Goal: Transaction & Acquisition: Obtain resource

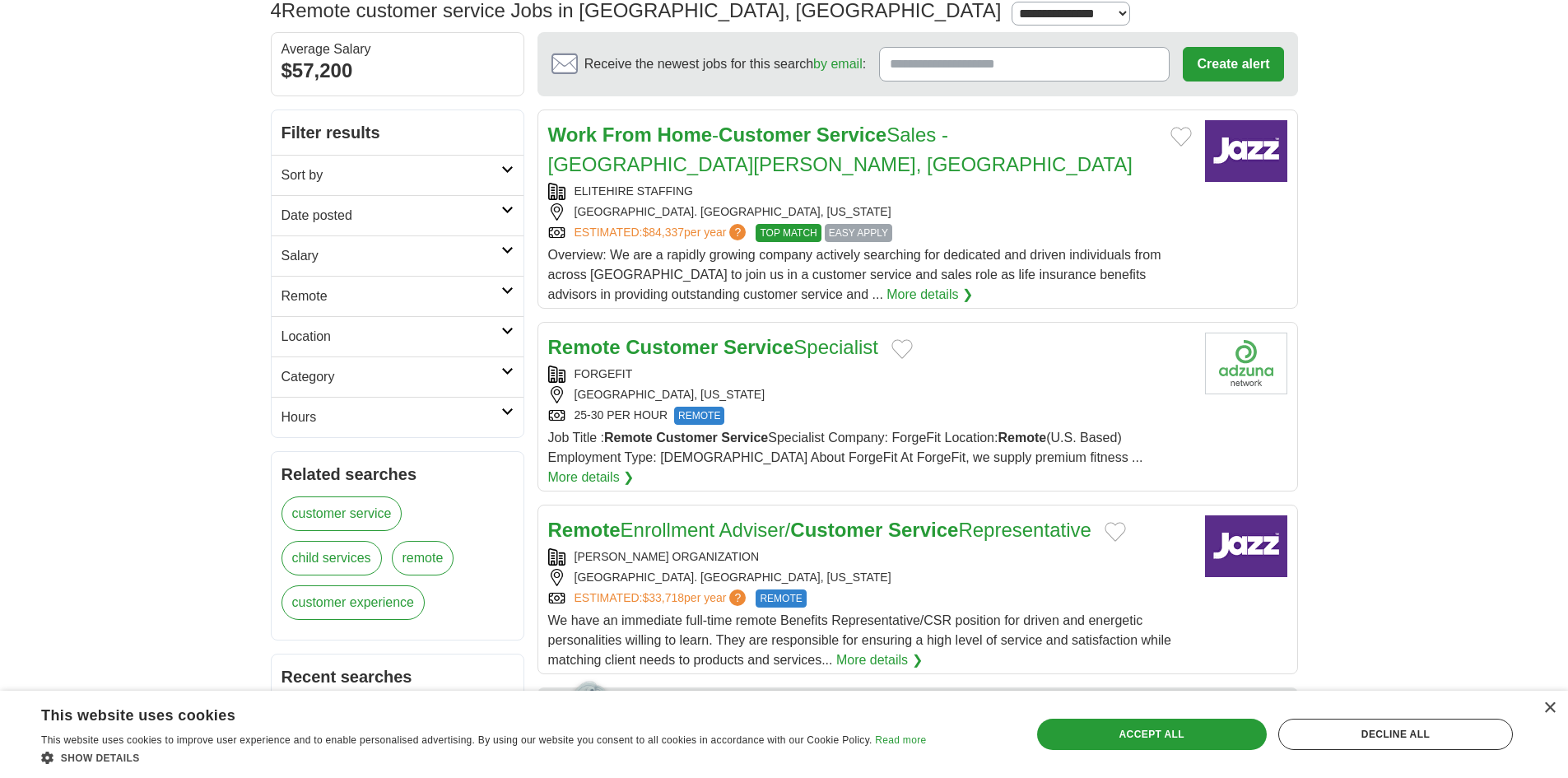
scroll to position [165, 0]
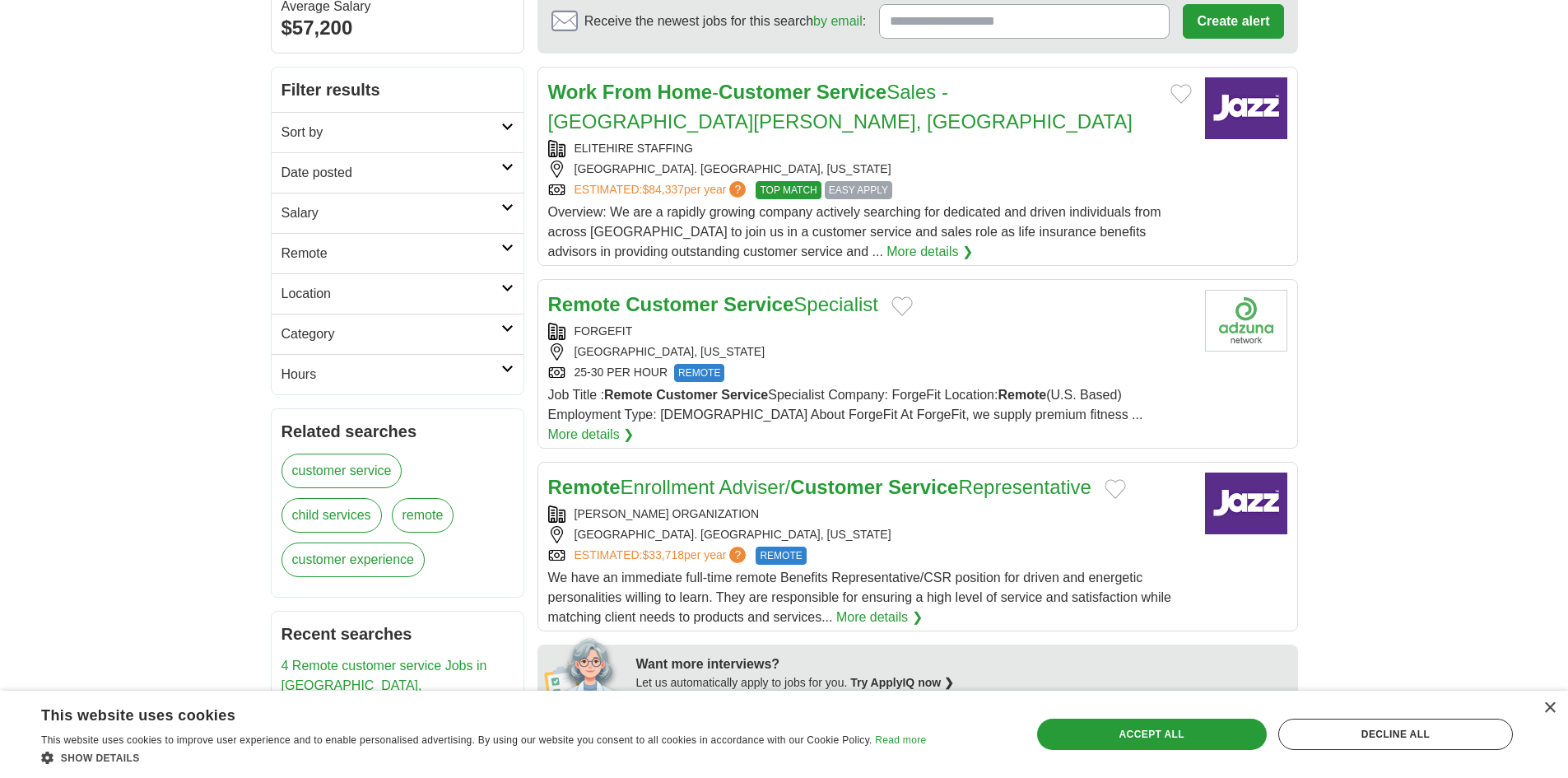
click at [726, 387] on strong "Service" at bounding box center [745, 394] width 47 height 14
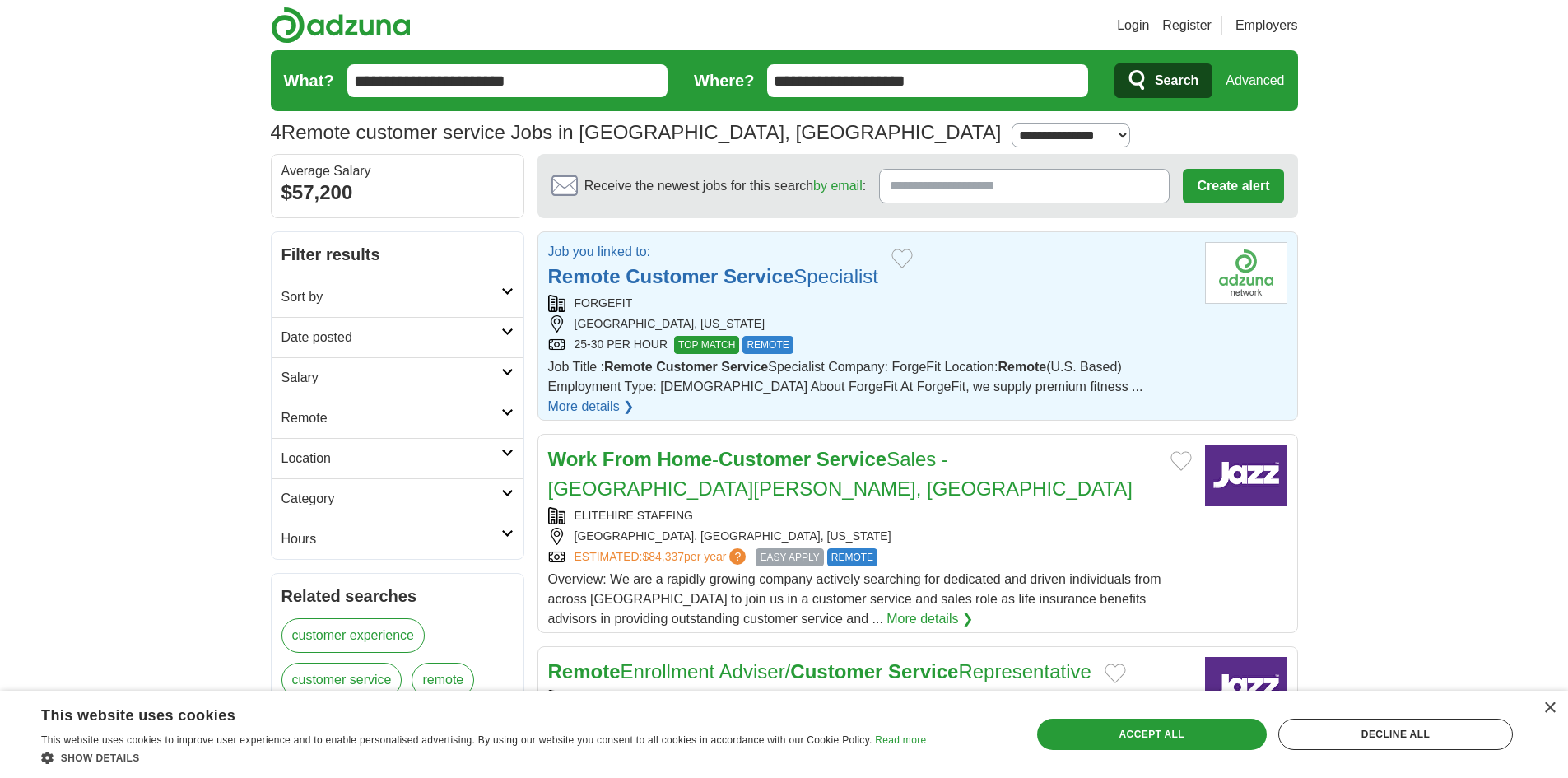
click at [646, 281] on strong "Customer" at bounding box center [672, 276] width 93 height 23
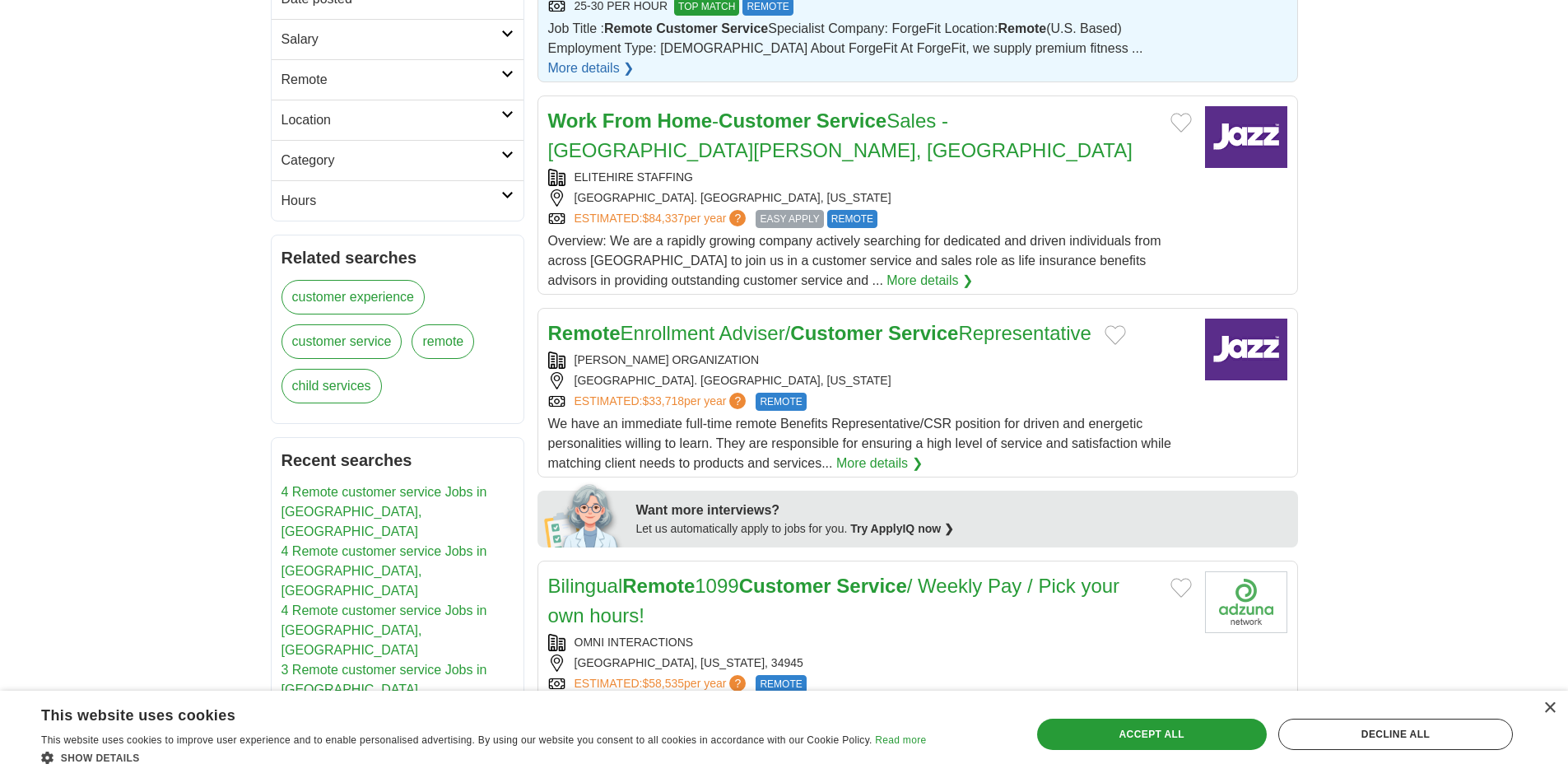
scroll to position [412, 0]
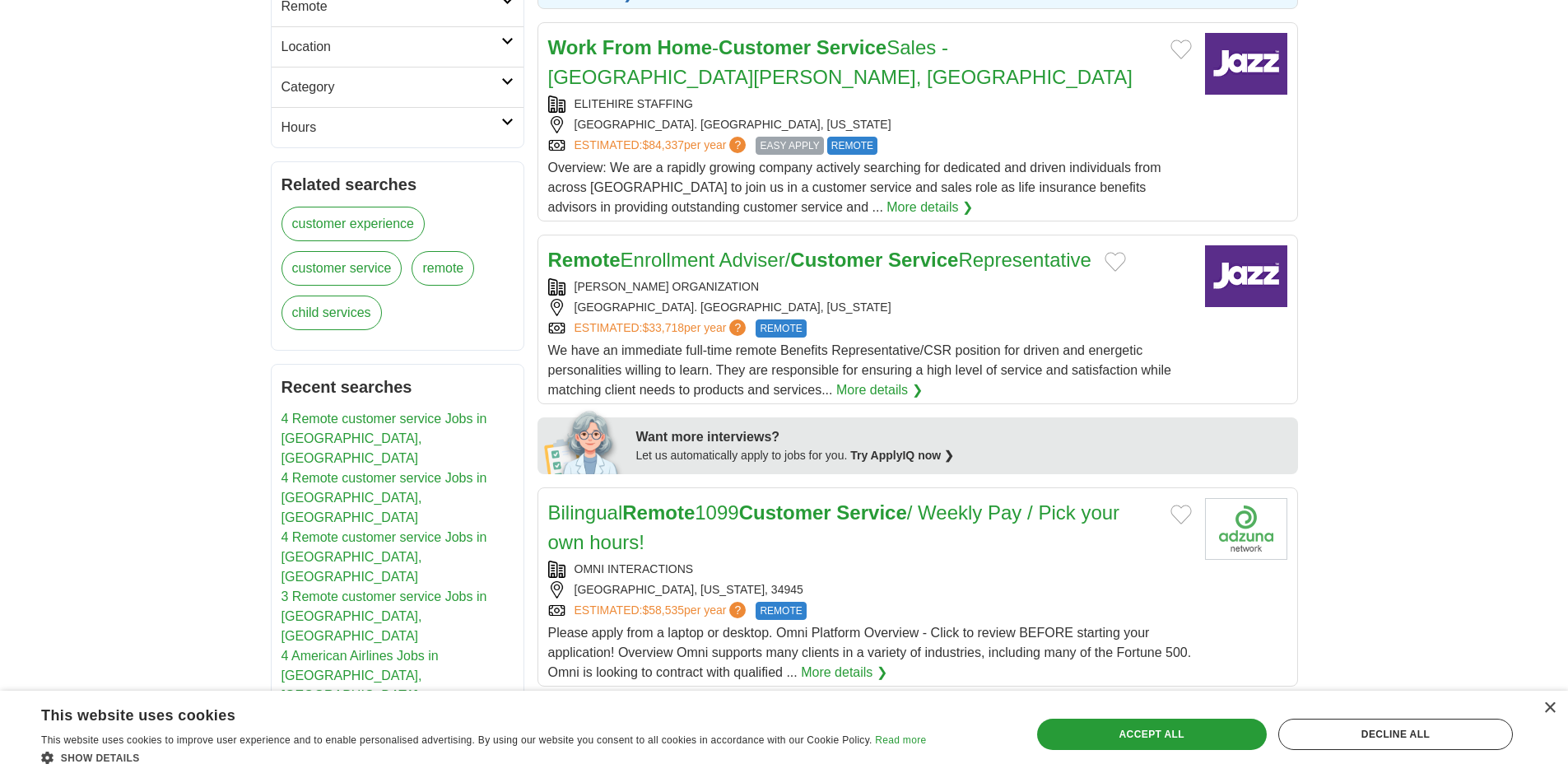
click at [869, 380] on link "More details ❯" at bounding box center [879, 390] width 86 height 20
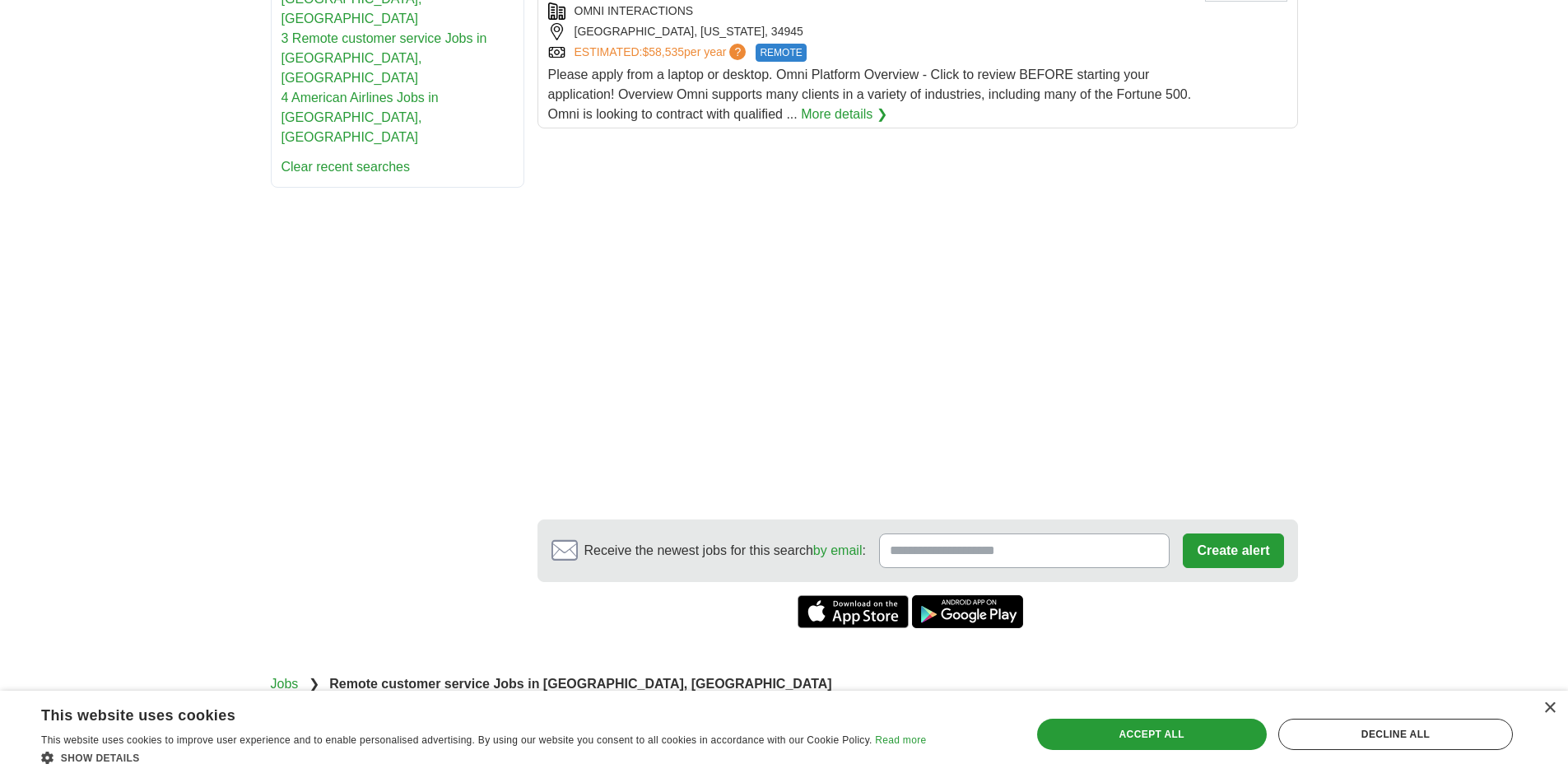
scroll to position [987, 0]
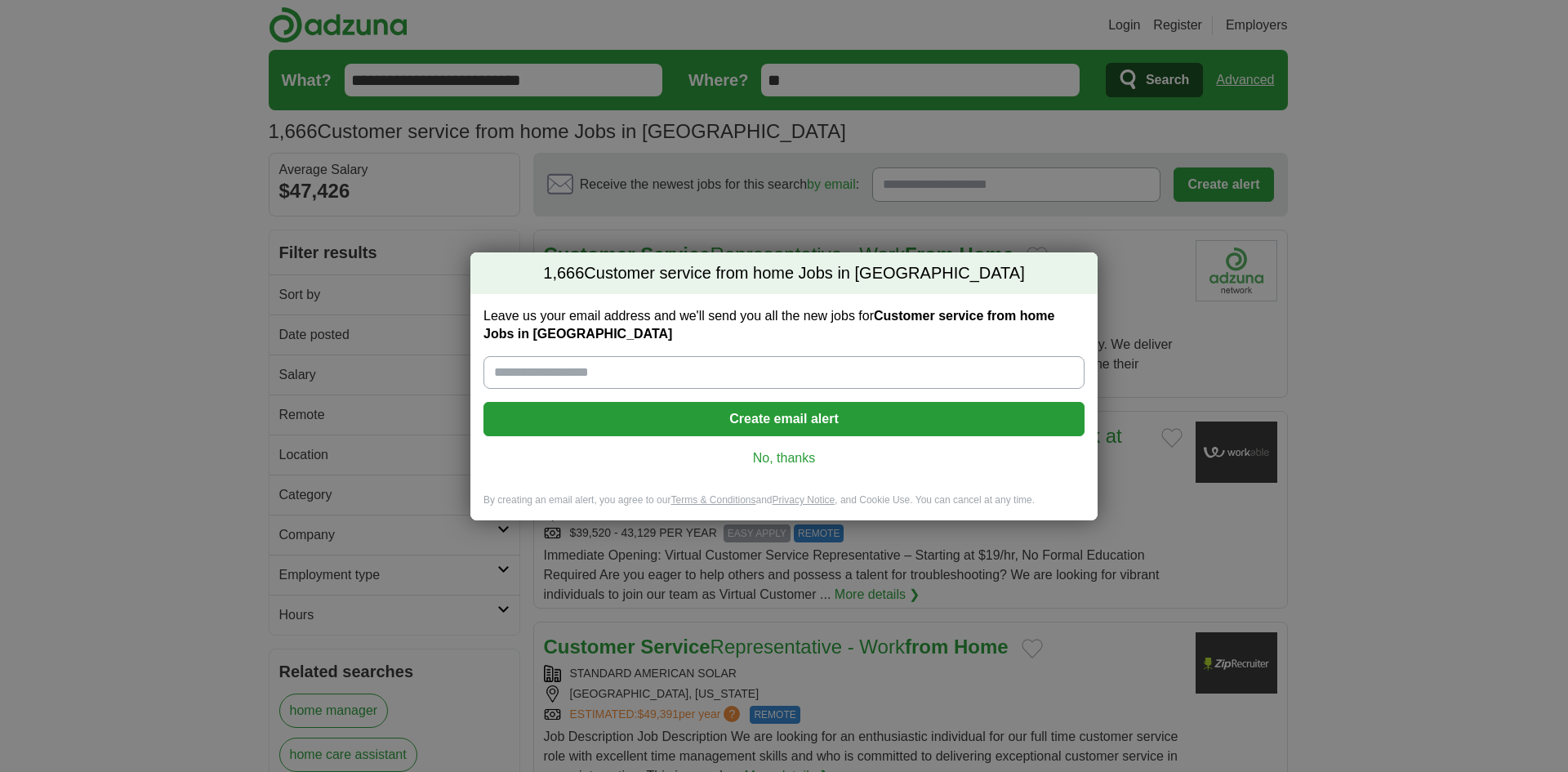
click at [753, 459] on link "No, thanks" at bounding box center [784, 458] width 575 height 18
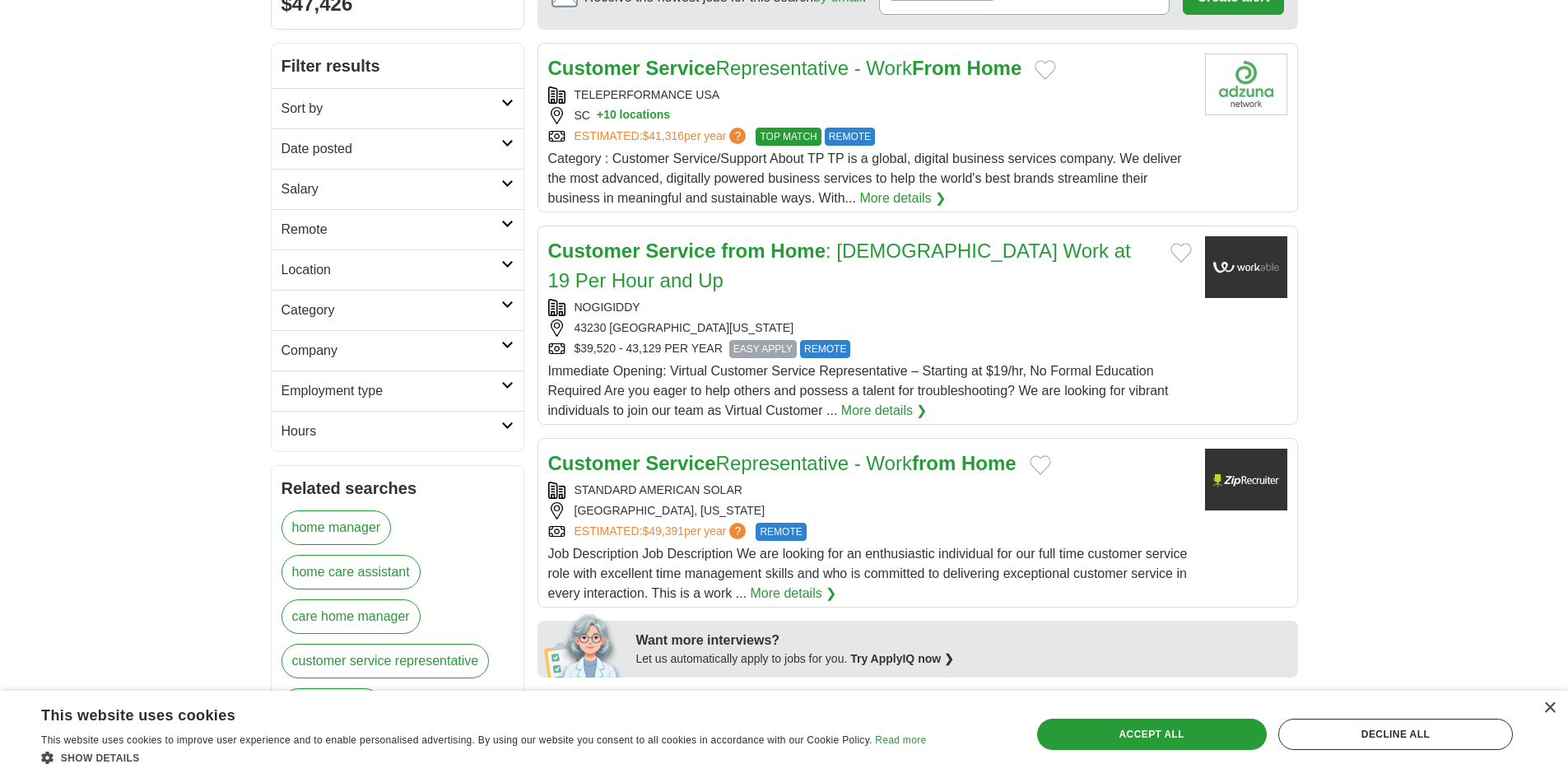
scroll to position [165, 0]
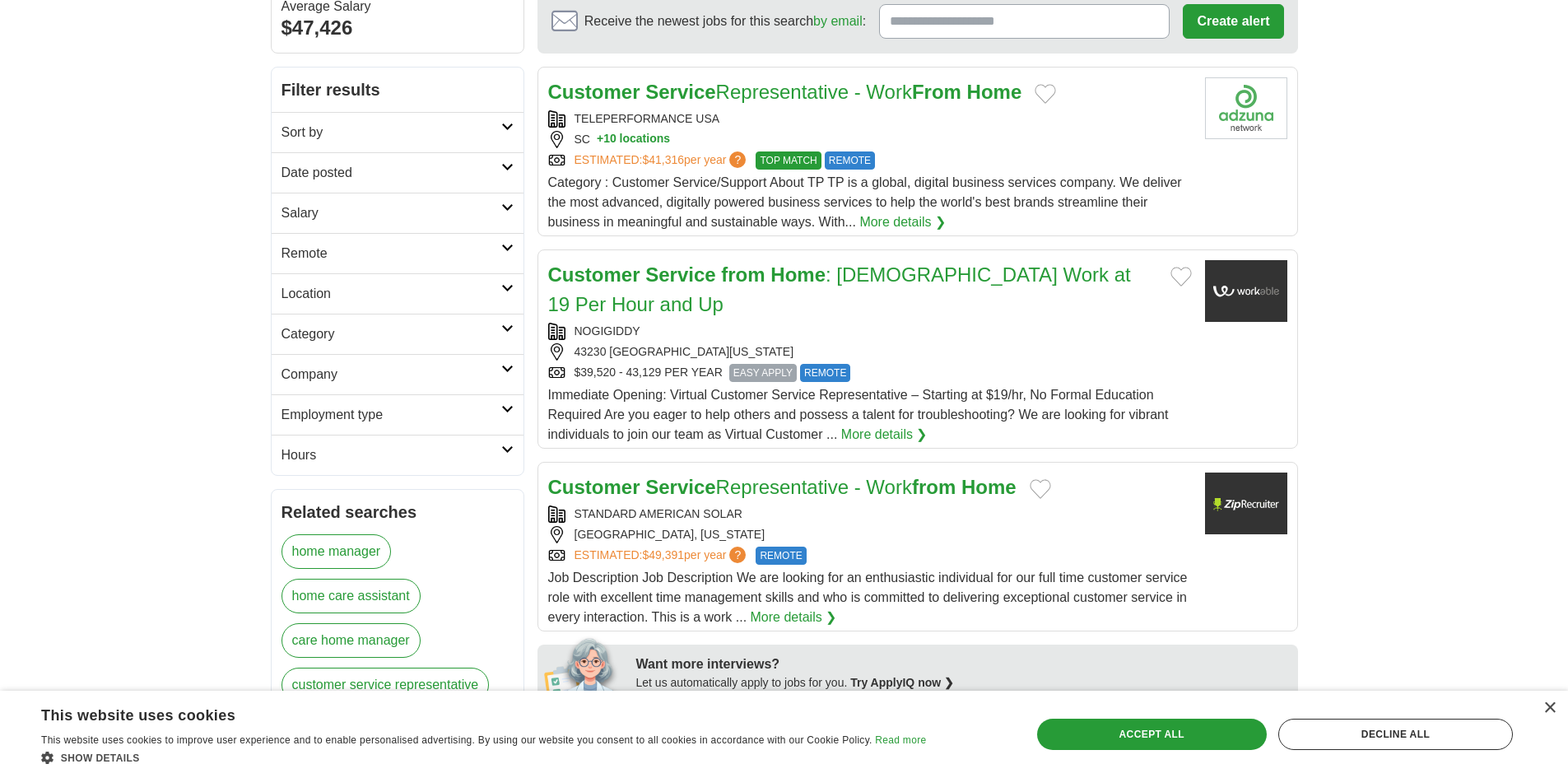
click at [718, 187] on span "Category : Customer Service/Support About TP TP is a global, digital business s…" at bounding box center [864, 201] width 634 height 53
click at [708, 174] on div "Category : Customer Service/Support About TP TP is a global, digital business s…" at bounding box center [870, 202] width 644 height 59
click at [770, 415] on span "Immediate Opening: Virtual Customer Service Representative – Starting at $19/hr…" at bounding box center [858, 413] width 620 height 53
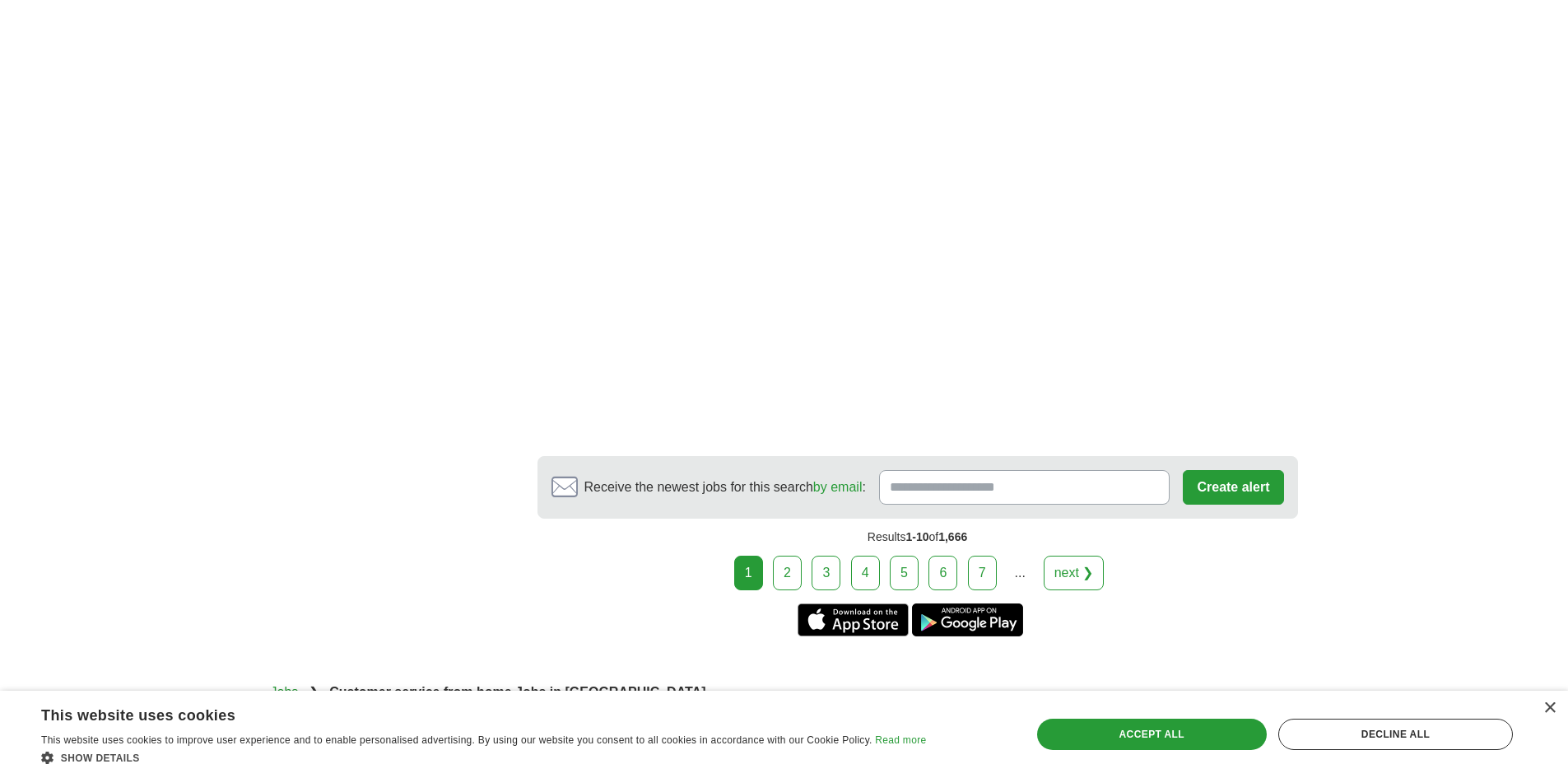
scroll to position [2798, 0]
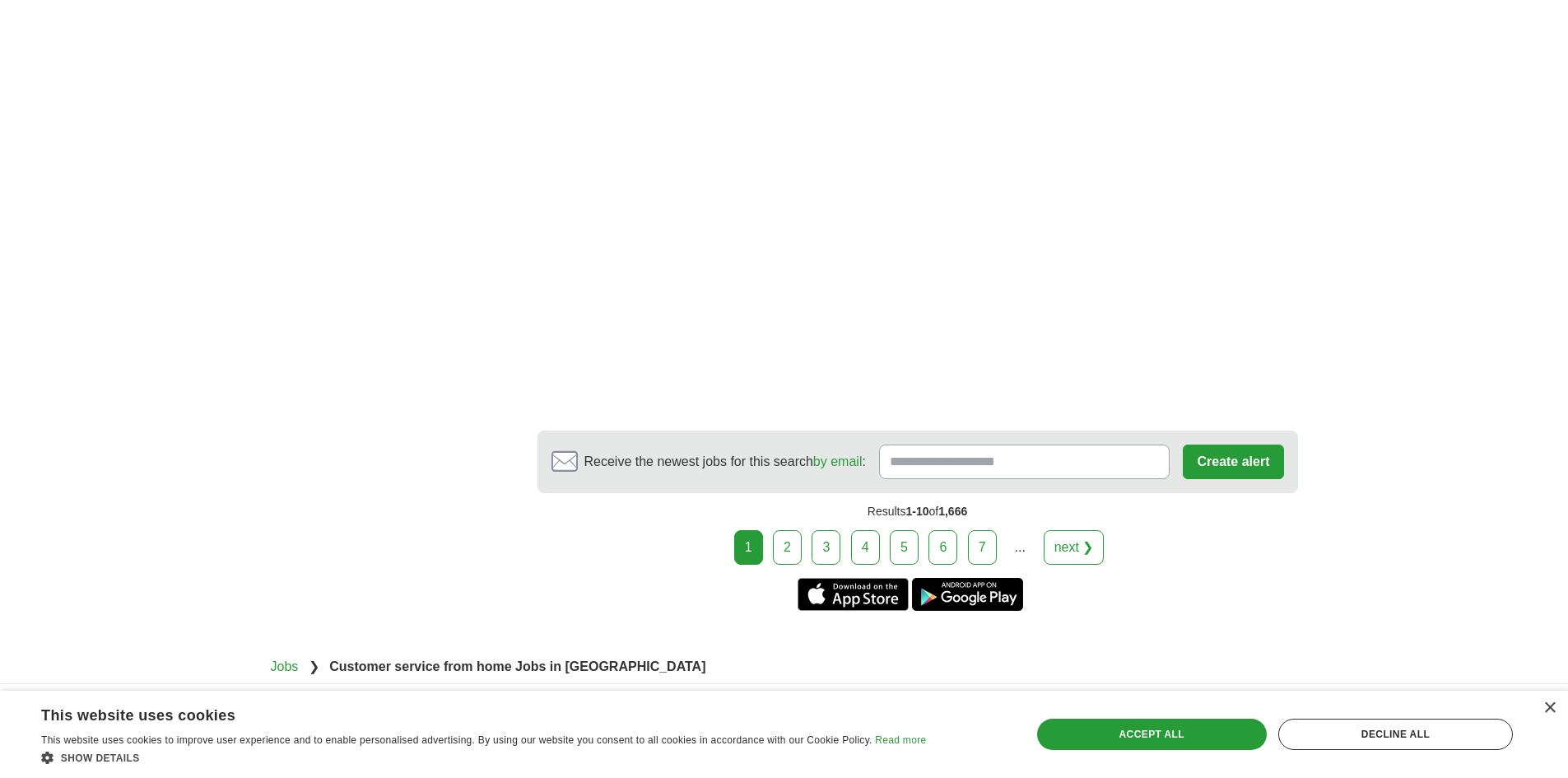
click at [790, 530] on link "2" at bounding box center [787, 548] width 29 height 34
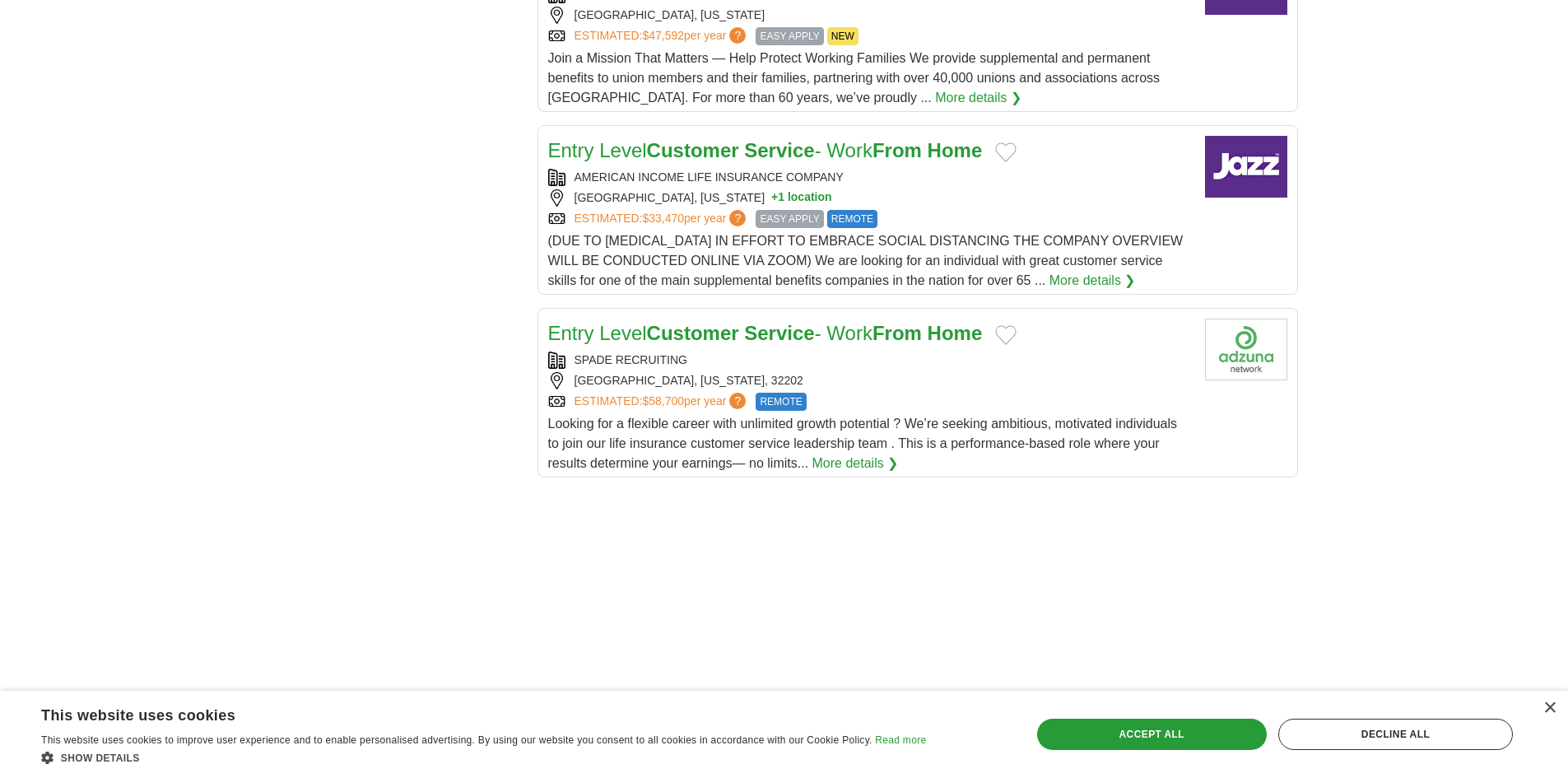
scroll to position [1728, 0]
